Goal: Information Seeking & Learning: Find specific fact

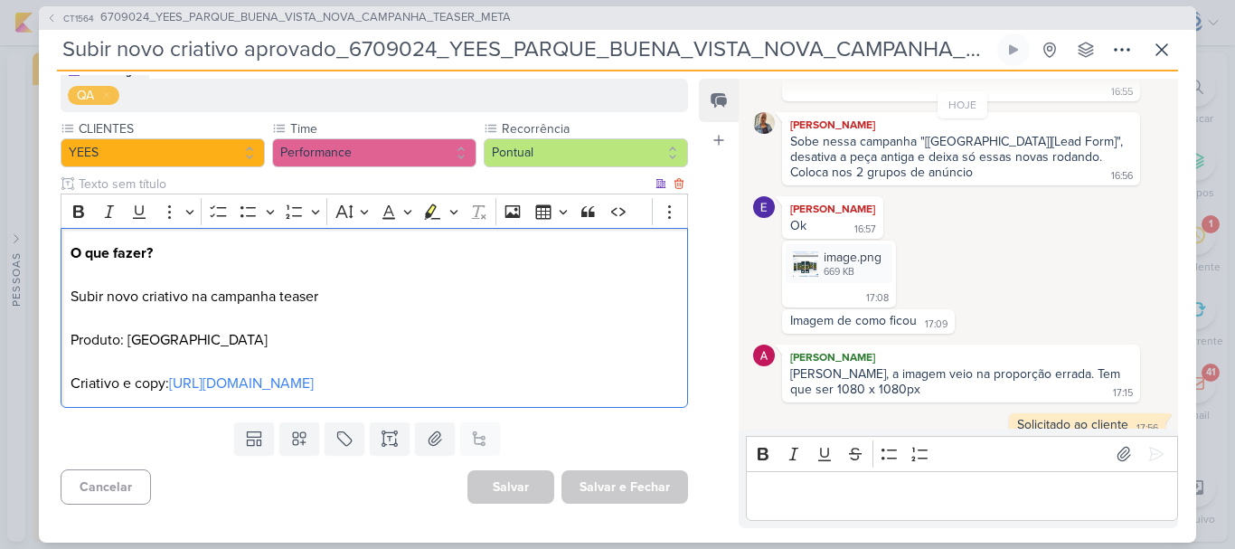
scroll to position [2003, 0]
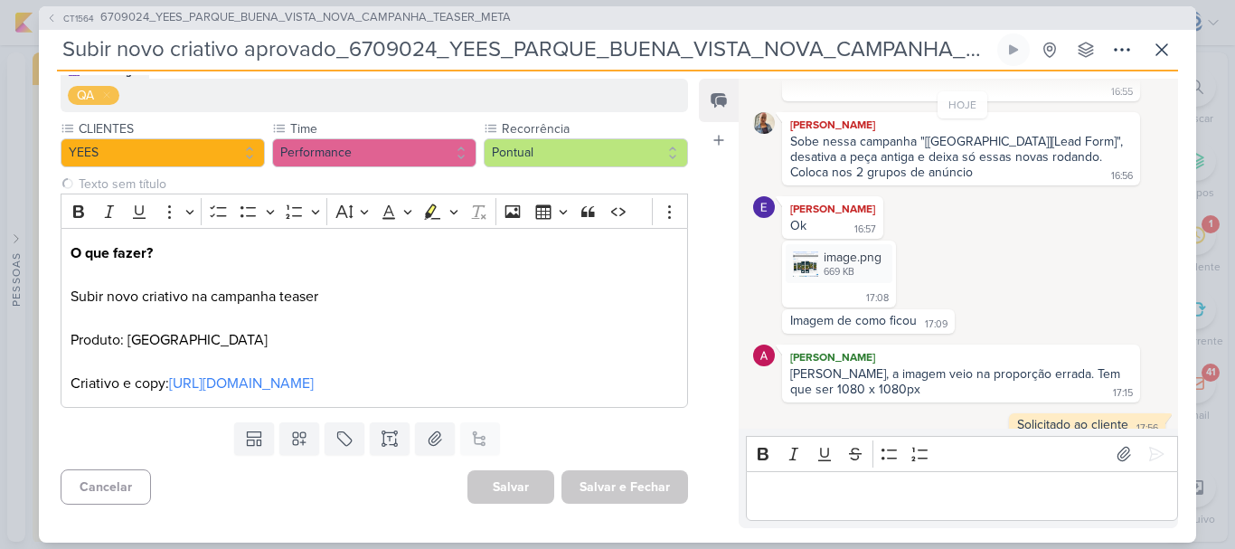
click at [709, 423] on div "Feed Atrelar email Solte o email para atrelar ao kard" at bounding box center [719, 303] width 40 height 449
click at [1158, 45] on icon at bounding box center [1161, 49] width 11 height 11
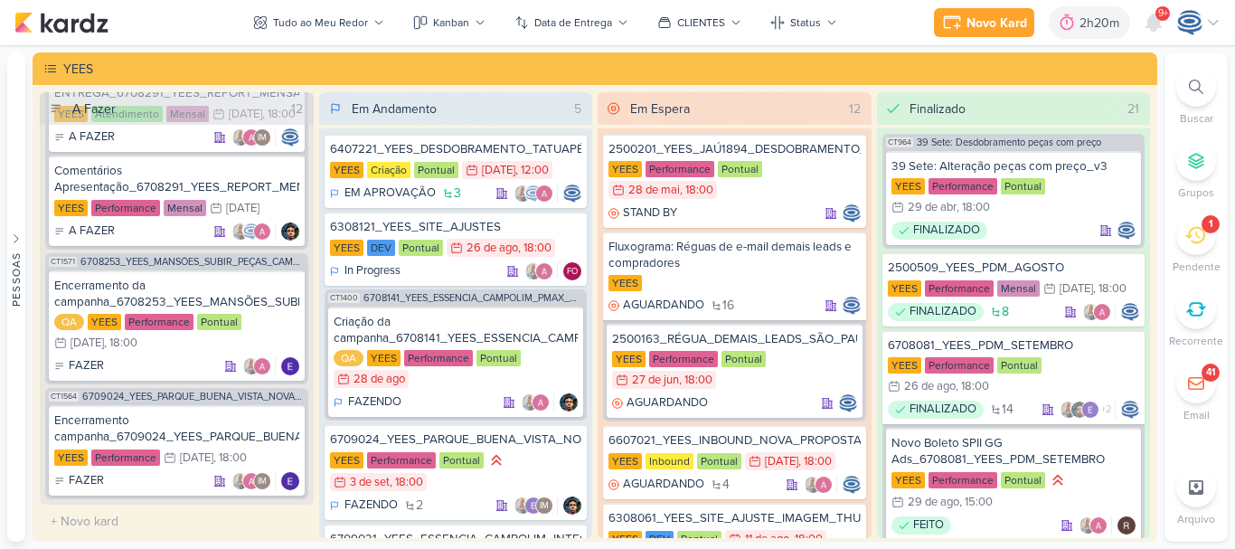
click at [1203, 84] on div at bounding box center [1196, 87] width 40 height 40
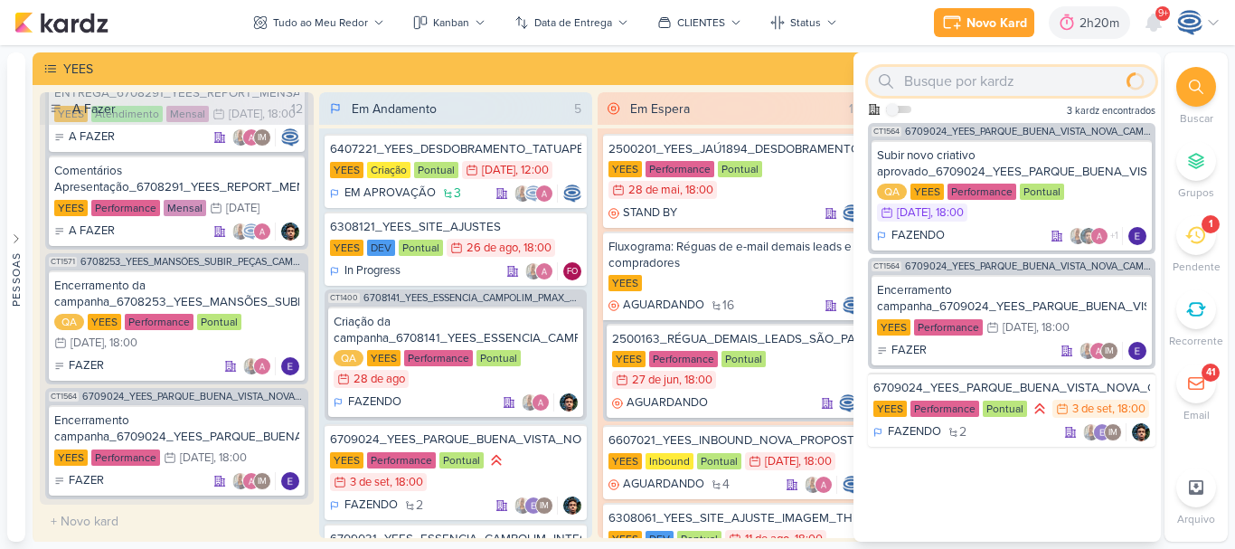
paste input "6707041_YEES_JAÚ1894_PEÇAS_PERFORMANCE"
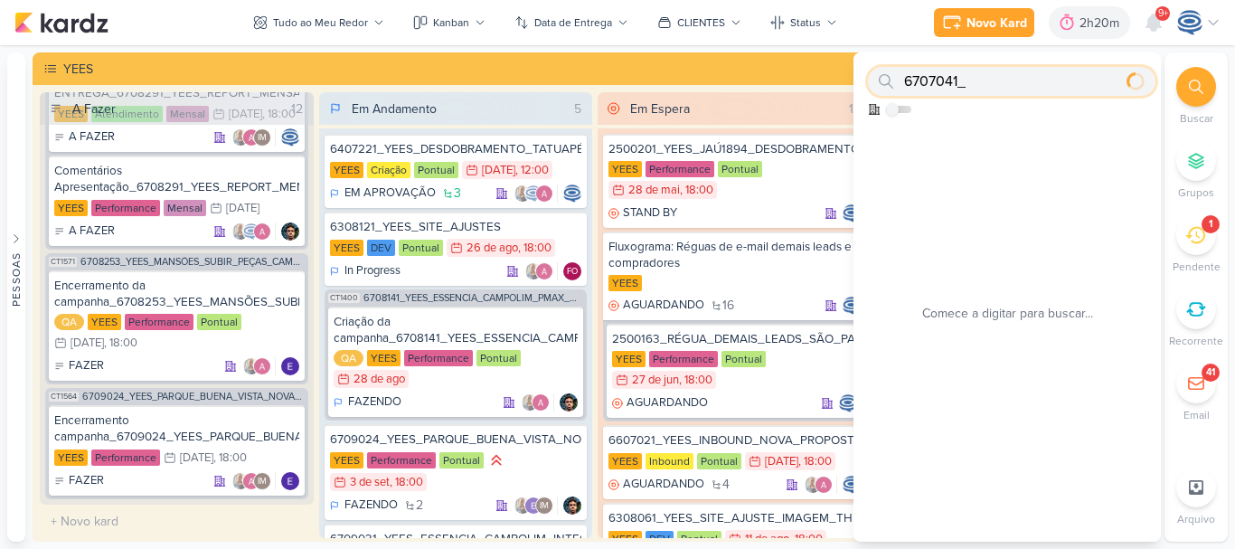
scroll to position [0, 0]
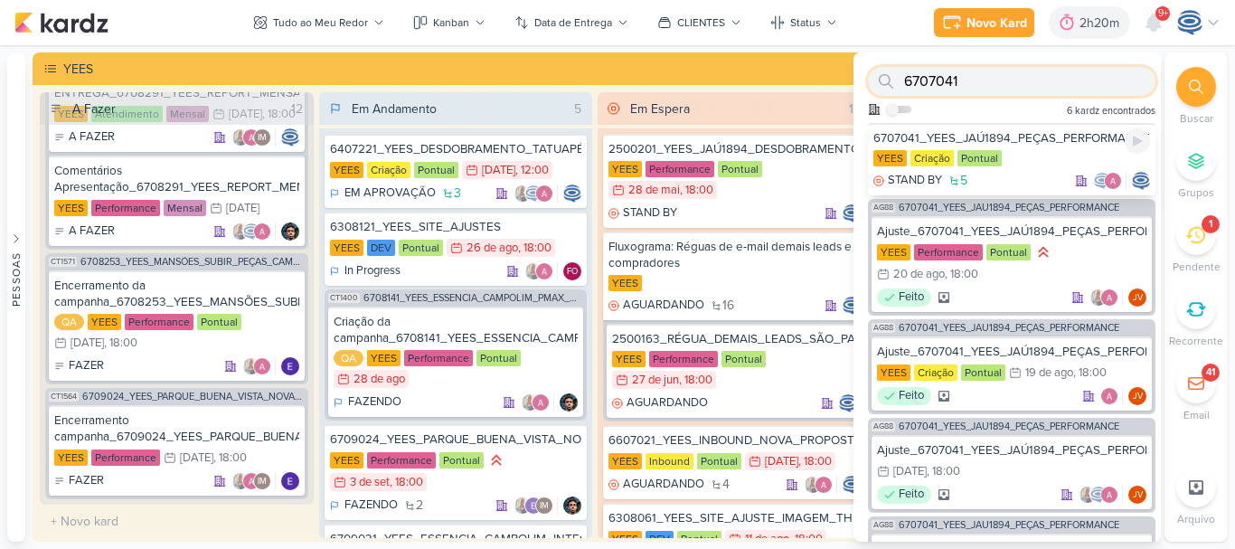
type input "6707041"
click at [1066, 146] on div "6707041_YEES_JAÚ1894_PEÇAS_PERFORMANCE" at bounding box center [1011, 138] width 277 height 16
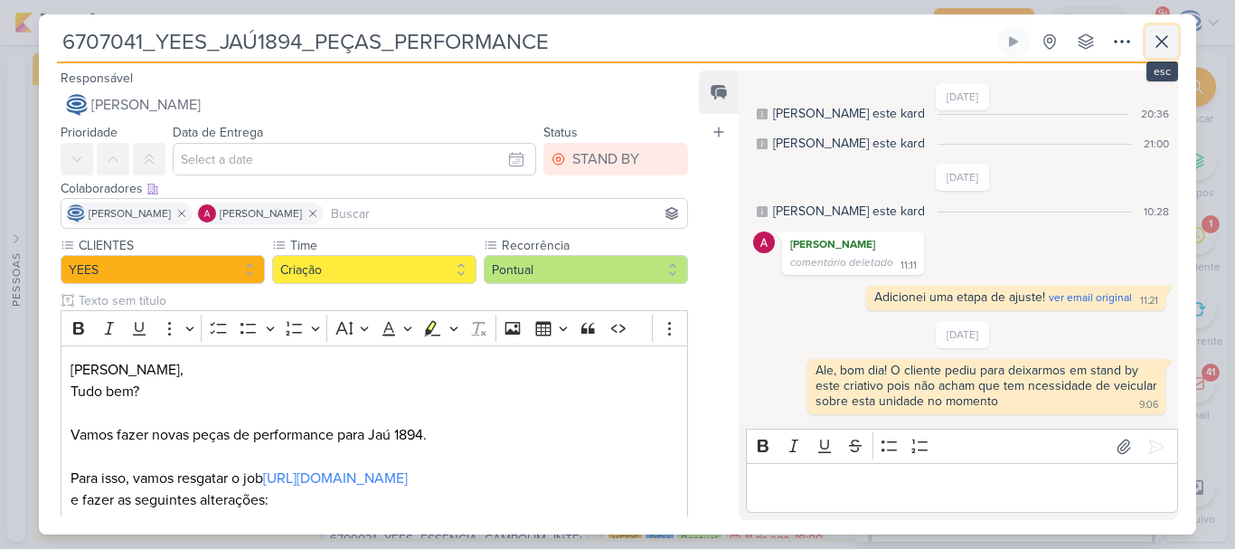
click at [1157, 33] on icon at bounding box center [1161, 42] width 22 height 22
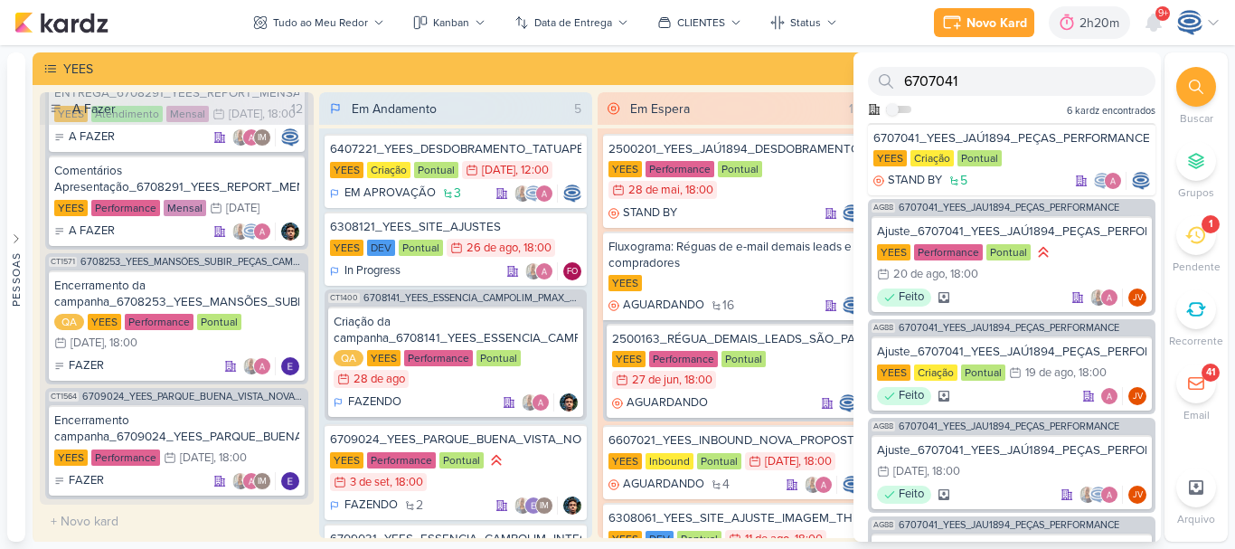
click at [1207, 238] on div "1" at bounding box center [1196, 235] width 40 height 40
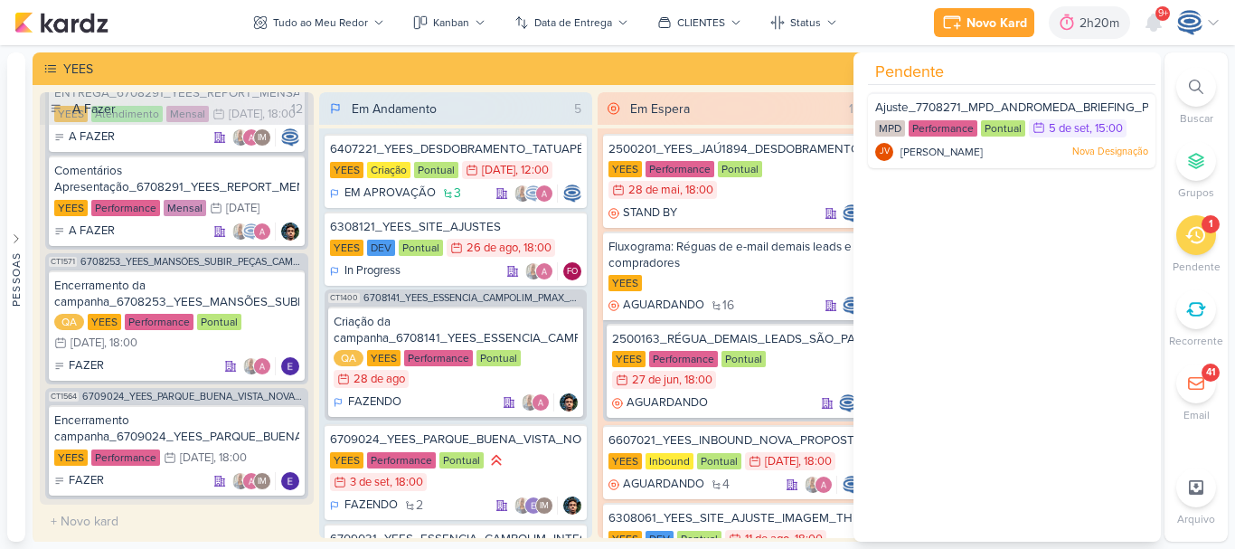
click at [1206, 238] on div "1" at bounding box center [1196, 235] width 40 height 40
